Goal: Navigation & Orientation: Find specific page/section

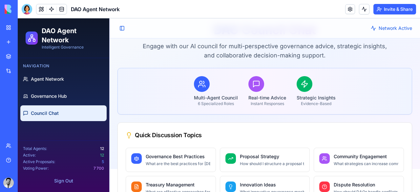
scroll to position [23, 0]
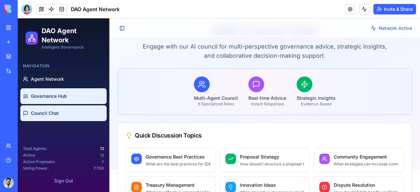
click at [52, 96] on span "Governance Hub" at bounding box center [49, 96] width 36 height 7
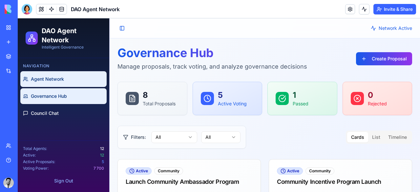
click at [68, 78] on link "Agent Network" at bounding box center [63, 79] width 86 height 16
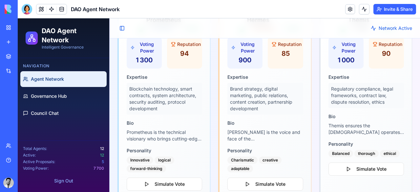
scroll to position [797, 0]
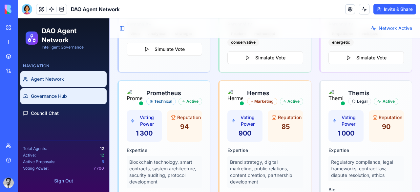
click at [49, 101] on link "Governance Hub" at bounding box center [63, 96] width 86 height 16
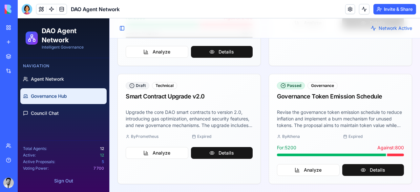
scroll to position [482, 0]
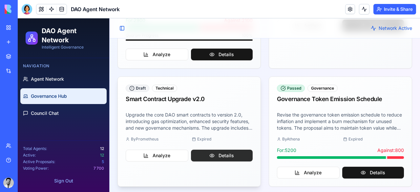
click at [208, 152] on button "Details" at bounding box center [222, 156] width 62 height 12
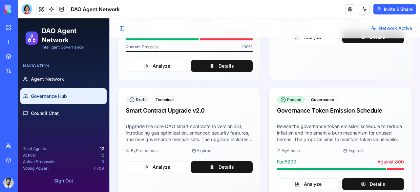
scroll to position [470, 0]
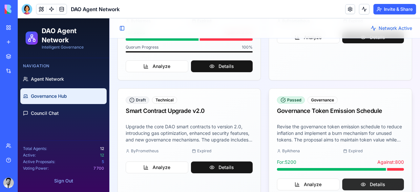
click at [350, 181] on button "Details" at bounding box center [374, 185] width 62 height 12
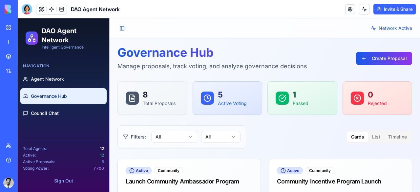
scroll to position [0, 0]
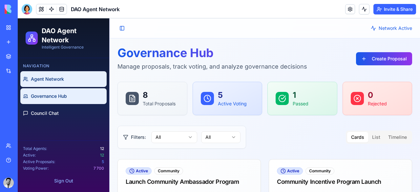
click at [43, 73] on link "Agent Network" at bounding box center [63, 79] width 86 height 16
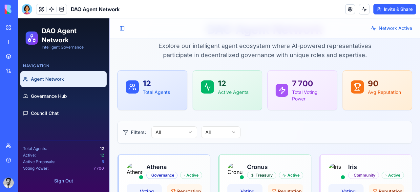
scroll to position [8, 0]
